Goal: Navigation & Orientation: Find specific page/section

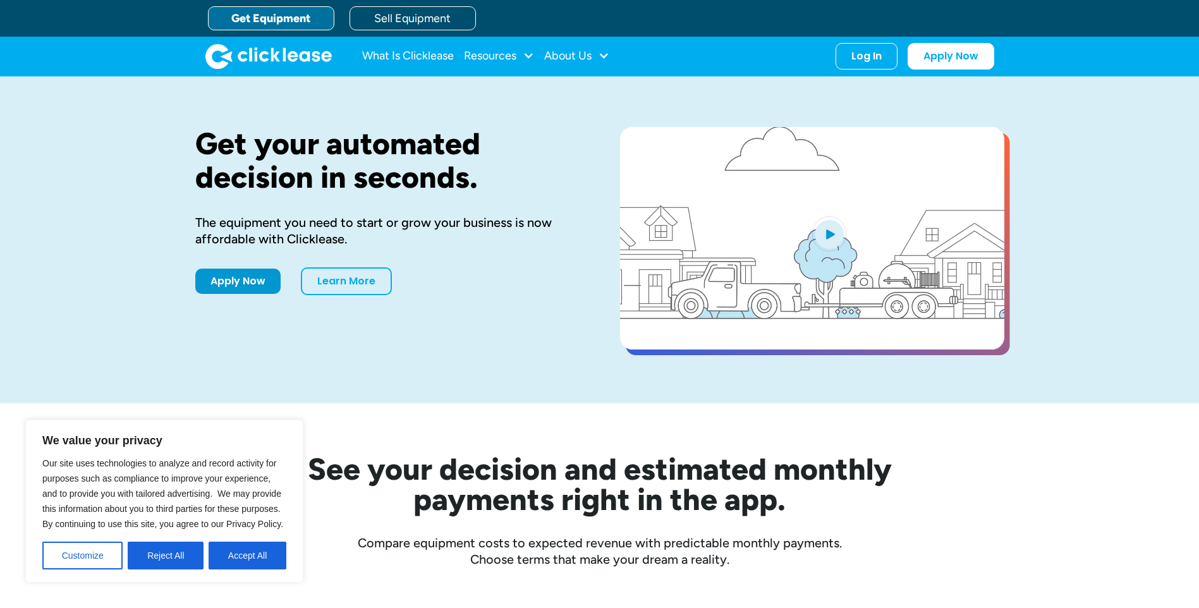
drag, startPoint x: 250, startPoint y: 557, endPoint x: 255, endPoint y: 551, distance: 7.2
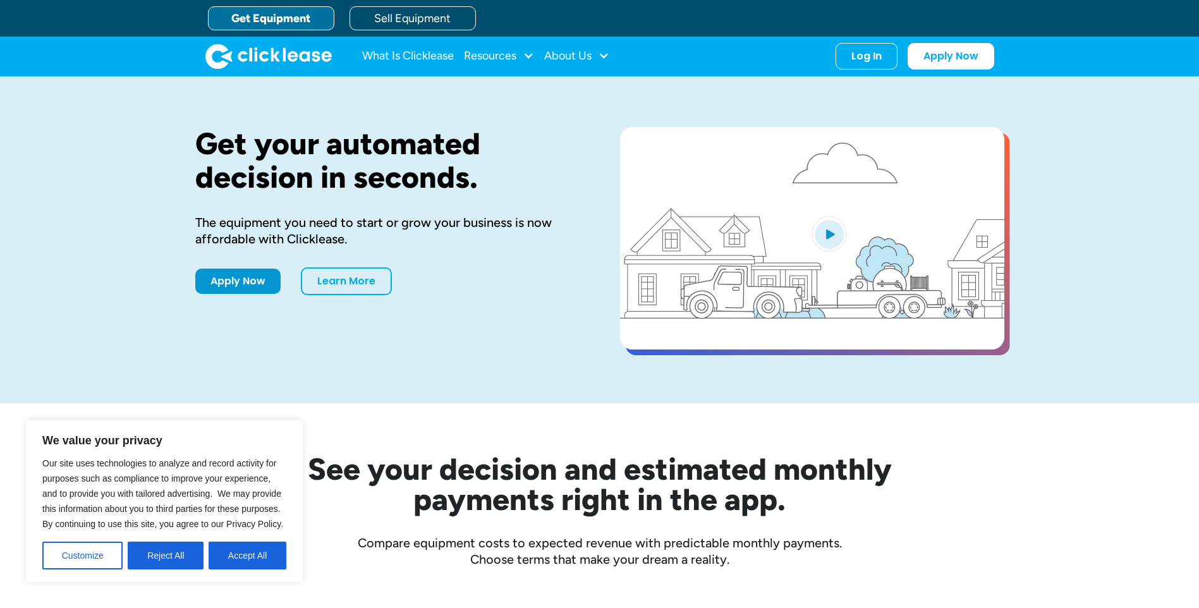
click at [251, 558] on button "Accept All" at bounding box center [248, 555] width 78 height 28
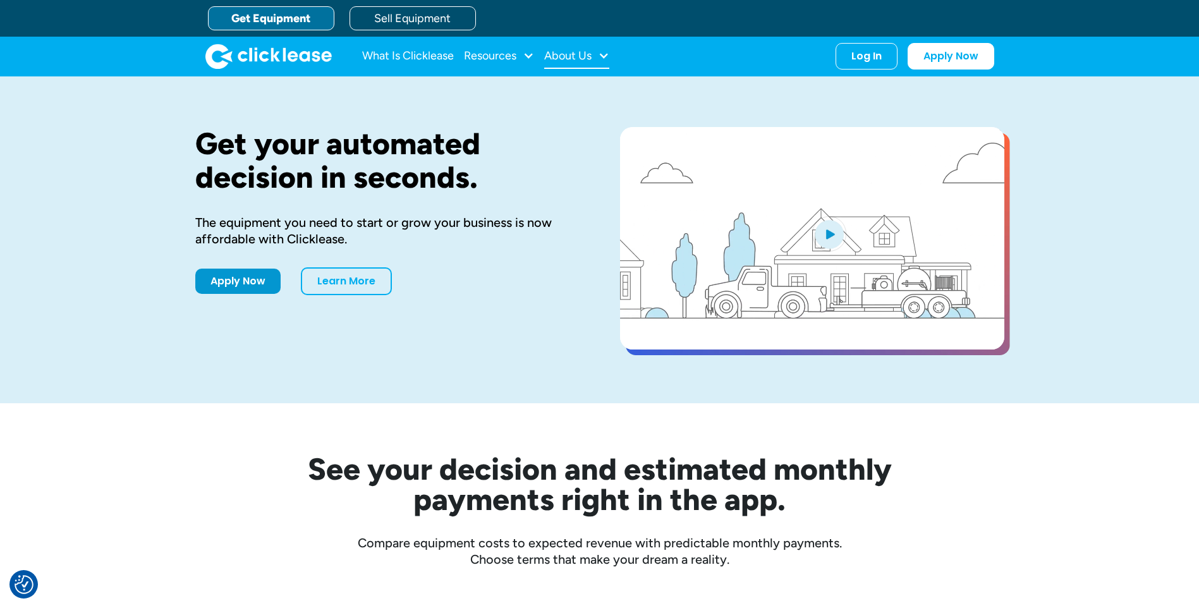
click at [587, 56] on div "About Us" at bounding box center [567, 56] width 47 height 0
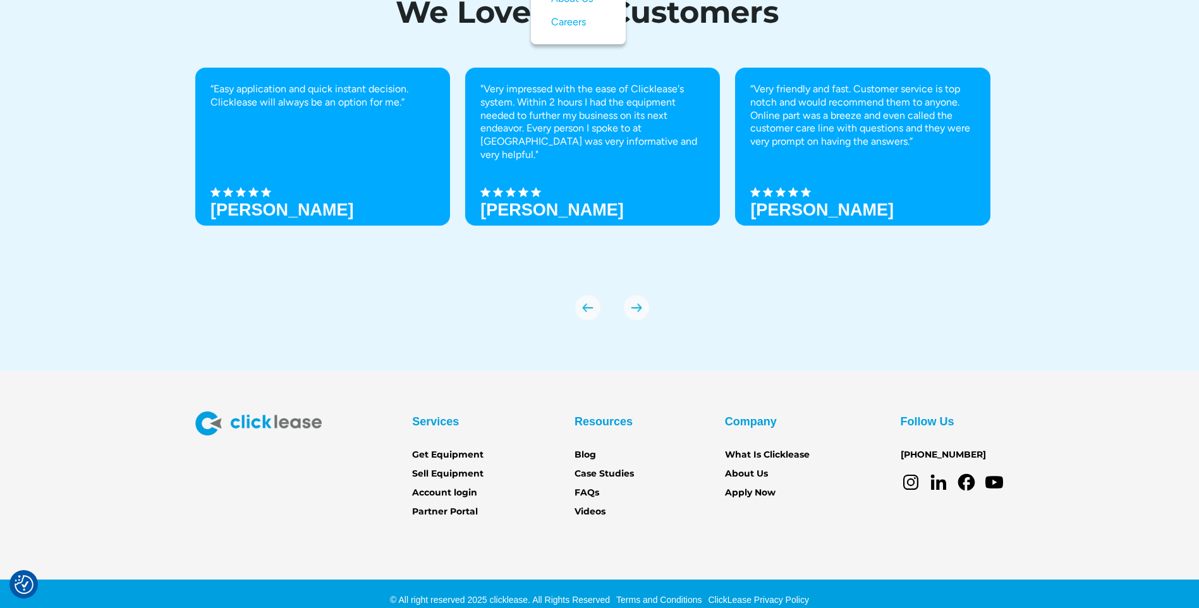
scroll to position [4381, 0]
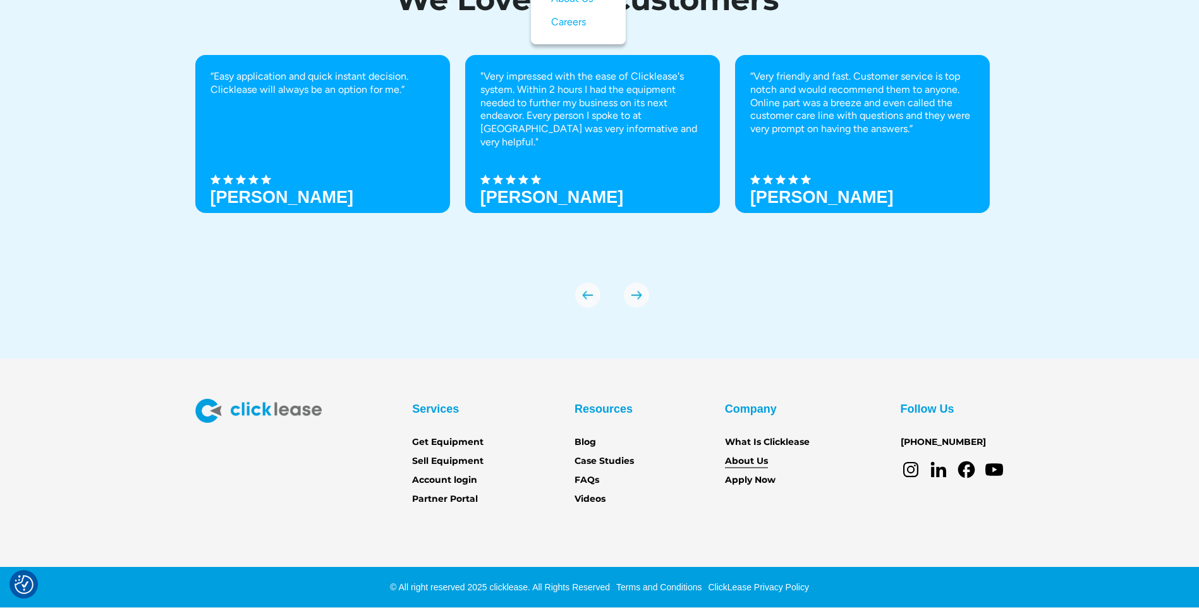
click at [747, 460] on link "About Us" at bounding box center [746, 461] width 43 height 14
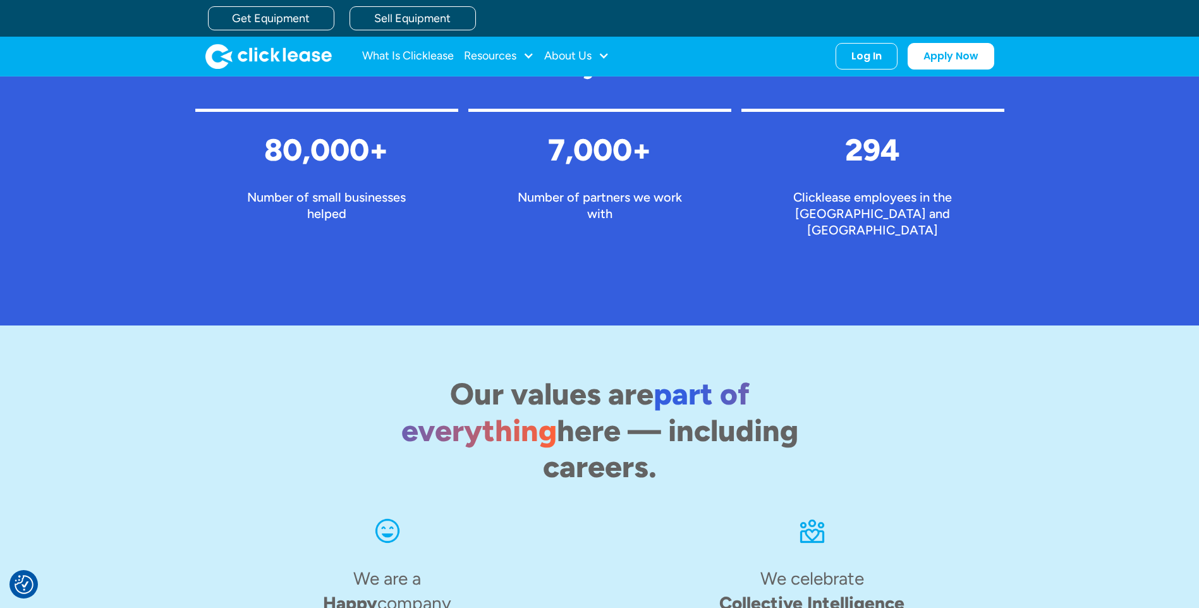
scroll to position [1176, 0]
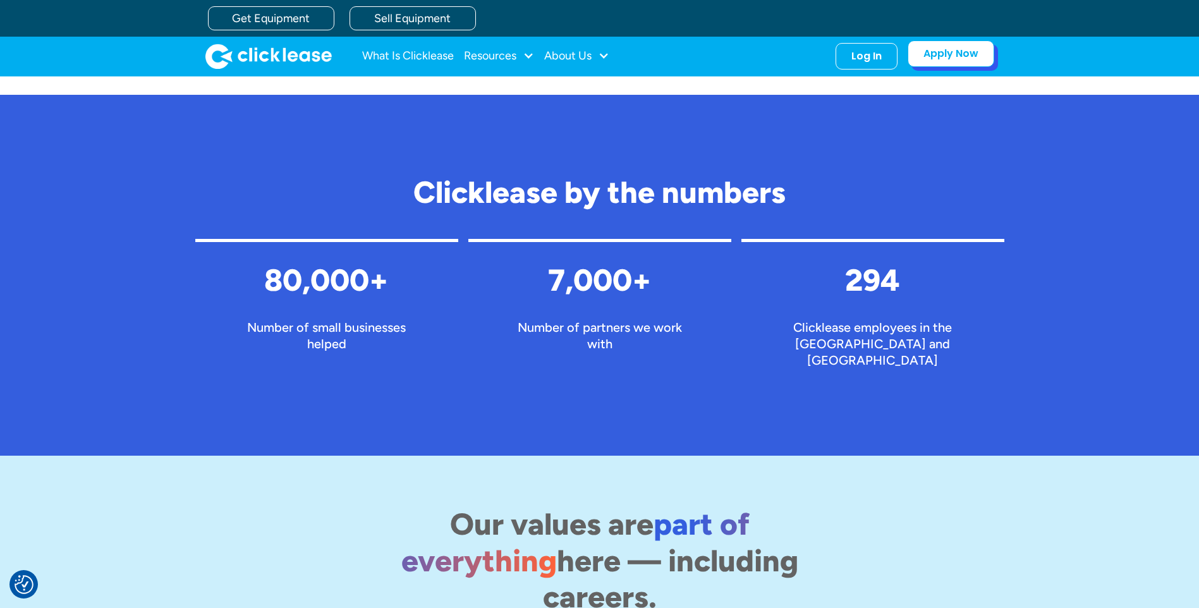
click at [957, 59] on link "Apply Now" at bounding box center [950, 53] width 87 height 27
